Goal: Information Seeking & Learning: Check status

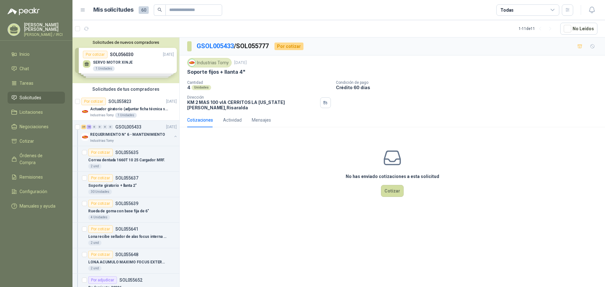
click at [128, 60] on div "Solicitudes de nuevos compradores Por cotizar SOL056030 [DATE] SERVO MOTOR XINJ…" at bounding box center [125, 60] width 107 height 46
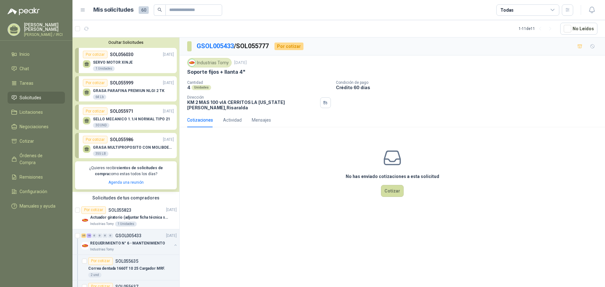
click at [121, 83] on p "SOL055999" at bounding box center [121, 82] width 23 height 7
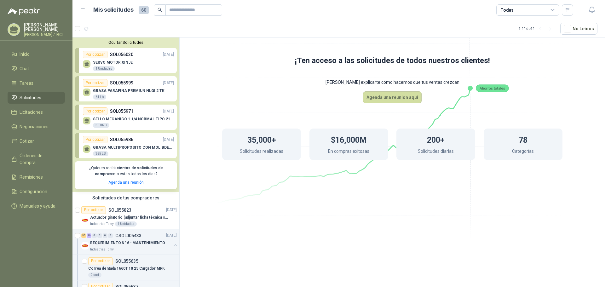
click at [126, 120] on p "SELLO MECANICO 1.1/4 NORMAL TIPO 21" at bounding box center [131, 119] width 77 height 4
click at [127, 144] on div "GRASA MULTIPROPOSITO CON MOLIBDENO 355 LB" at bounding box center [128, 149] width 91 height 13
click at [127, 59] on div "SERVO MOTOR XINJE 1 Unidades" at bounding box center [128, 64] width 91 height 13
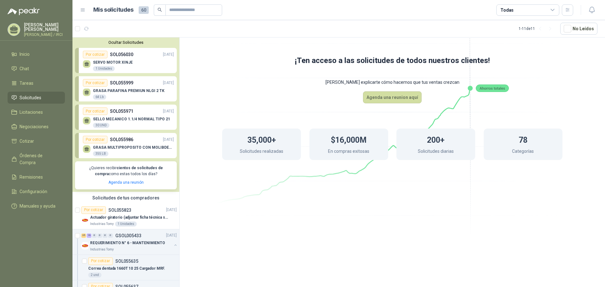
click at [141, 102] on div "Ocultar Solicitudes Por cotizar SOL056030 [DATE] SERVO MOTOR XINJE 1 Unidades P…" at bounding box center [125, 114] width 107 height 154
click at [125, 208] on p "SOL055823" at bounding box center [119, 210] width 23 height 4
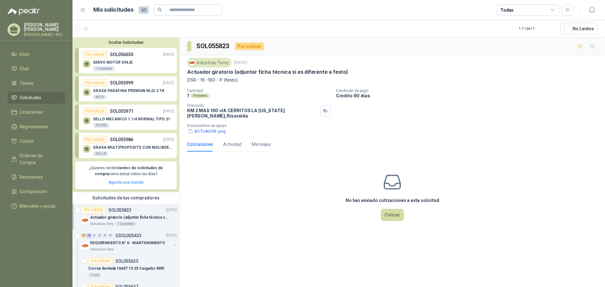
scroll to position [126, 0]
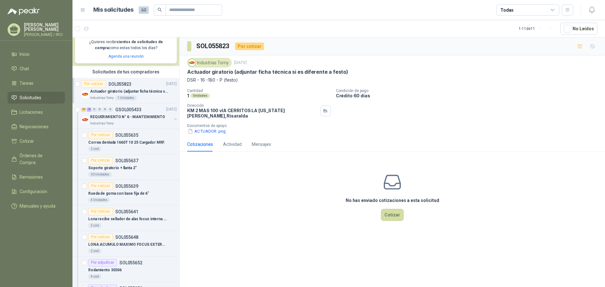
click at [130, 84] on p "SOL055823" at bounding box center [119, 84] width 23 height 4
click at [138, 243] on p "LONA ACUMULO MAXIMO FOCUS EXTERNAS A Y B 3000MM LARGO * 150 MM ANCHO L1" at bounding box center [127, 245] width 78 height 6
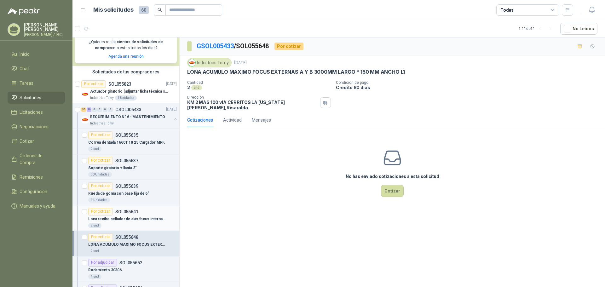
click at [137, 218] on p "Lona recibe sellador de alas focus interna A1 (8330mm Largo * 322mm Ancho) L1" at bounding box center [127, 219] width 78 height 6
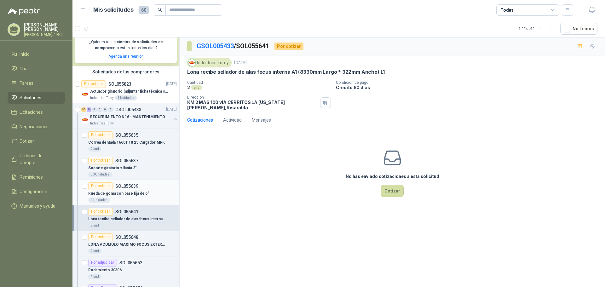
click at [130, 191] on div "Rueda de goma con base fija de 6"" at bounding box center [132, 194] width 89 height 8
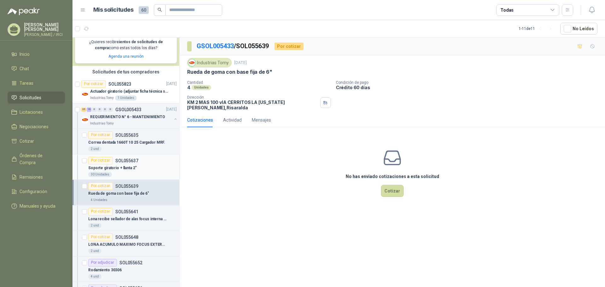
click at [128, 165] on p "Soporte giratorio + llanta 2"" at bounding box center [112, 168] width 49 height 6
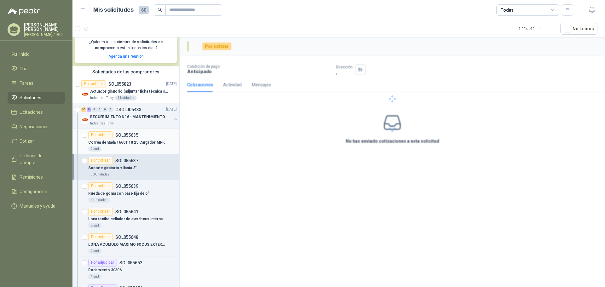
click at [128, 141] on p "Correa dentada 1660T 10 25 Cargador MRF." at bounding box center [126, 143] width 77 height 6
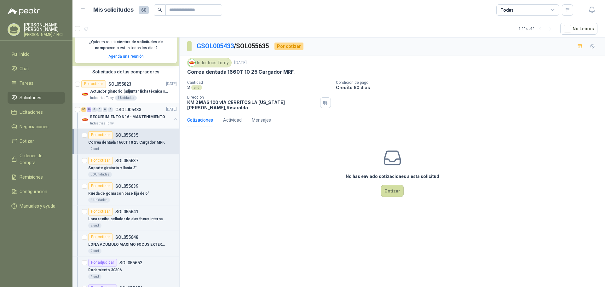
click at [129, 108] on p "GSOL005433" at bounding box center [128, 109] width 26 height 4
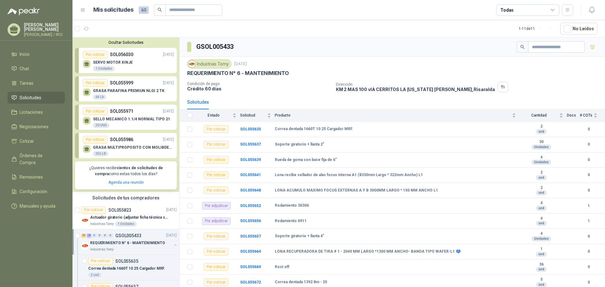
click at [128, 44] on button "Ocultar Solicitudes" at bounding box center [126, 42] width 102 height 5
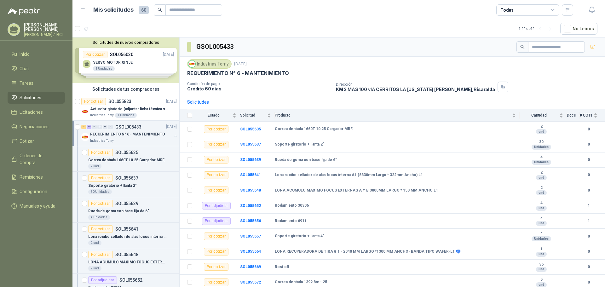
click at [142, 43] on button "Solicitudes de nuevos compradores" at bounding box center [126, 42] width 102 height 5
